Goal: Information Seeking & Learning: Learn about a topic

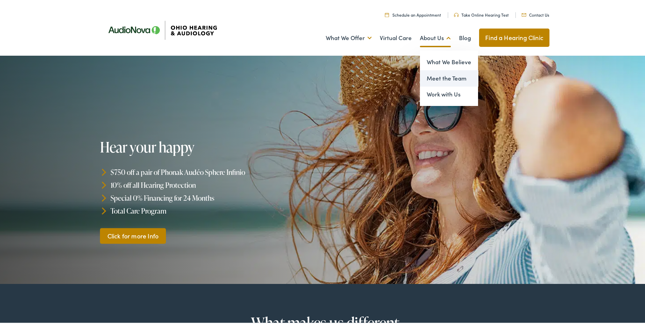
click at [438, 79] on link "Meet the Team" at bounding box center [449, 77] width 58 height 16
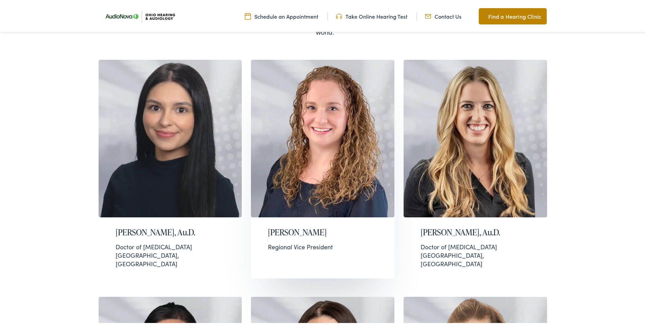
scroll to position [170, 0]
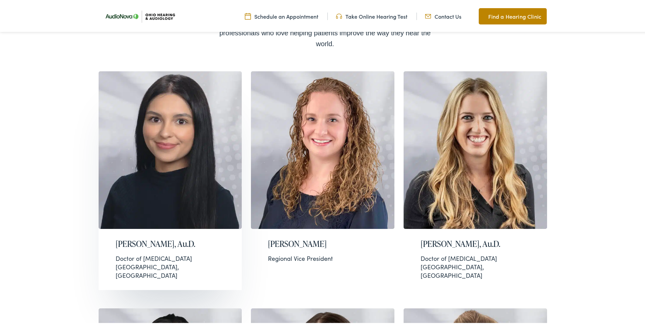
click at [154, 88] on img at bounding box center [170, 149] width 143 height 158
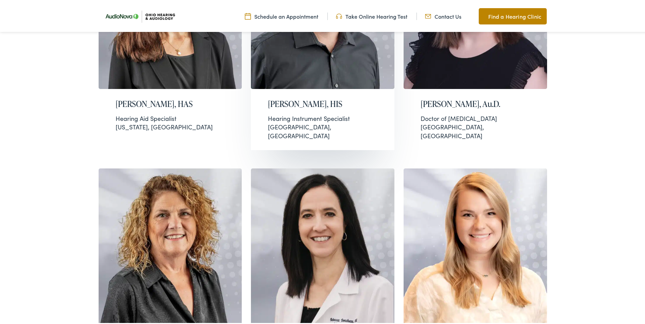
scroll to position [1257, 0]
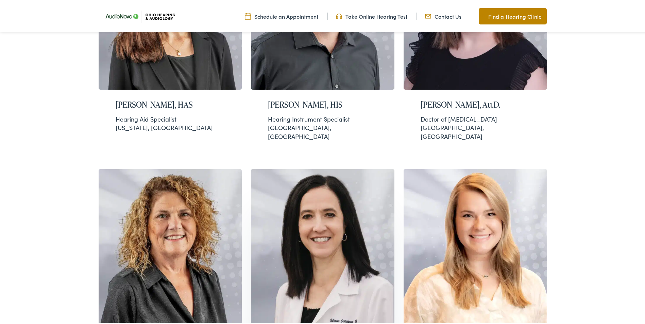
click at [292, 168] on img at bounding box center [322, 247] width 143 height 158
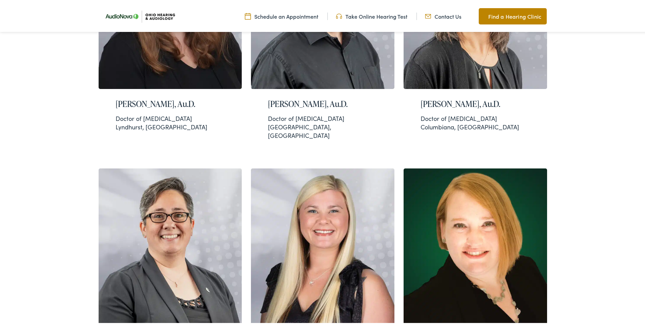
scroll to position [815, 0]
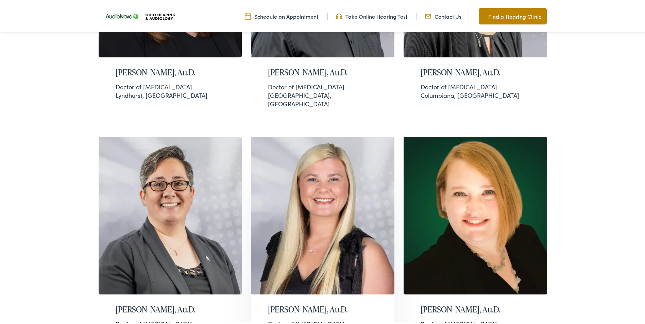
click at [322, 136] on img at bounding box center [322, 215] width 143 height 158
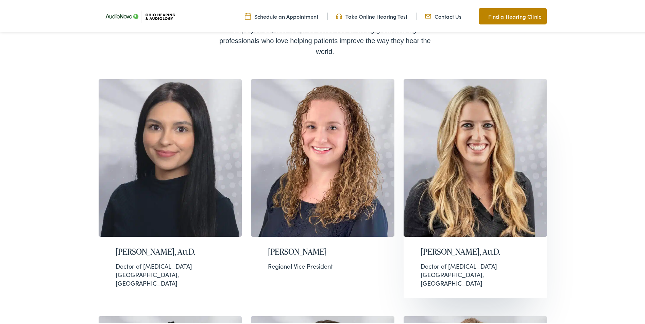
scroll to position [170, 0]
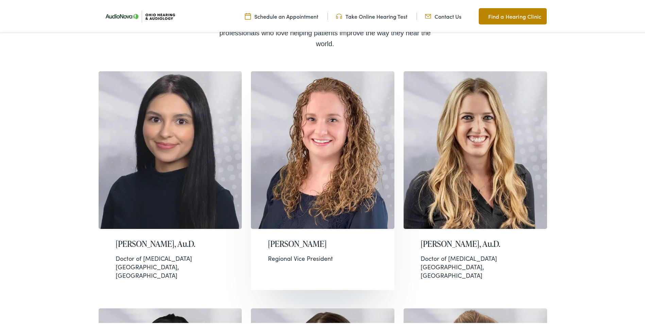
click at [325, 159] on img at bounding box center [322, 149] width 143 height 158
